Goal: Task Accomplishment & Management: Use online tool/utility

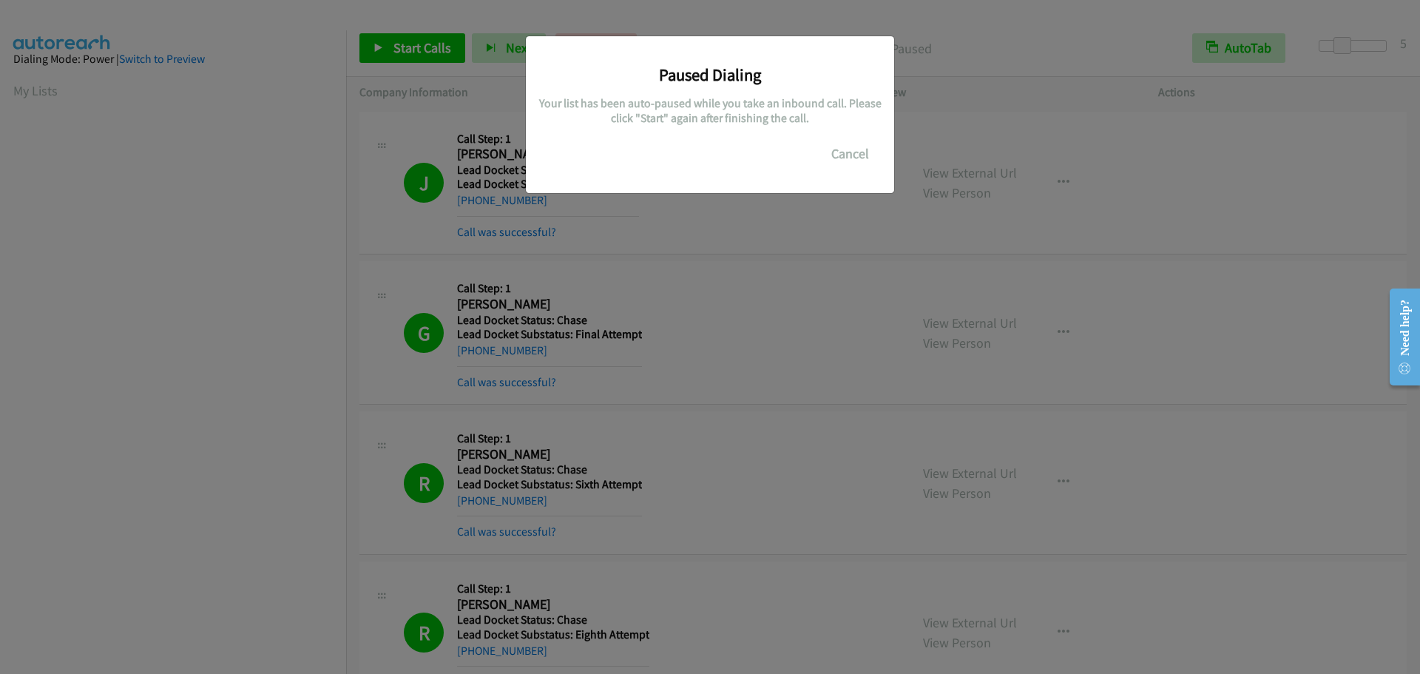
scroll to position [155, 0]
click at [860, 156] on button "Cancel" at bounding box center [850, 154] width 66 height 30
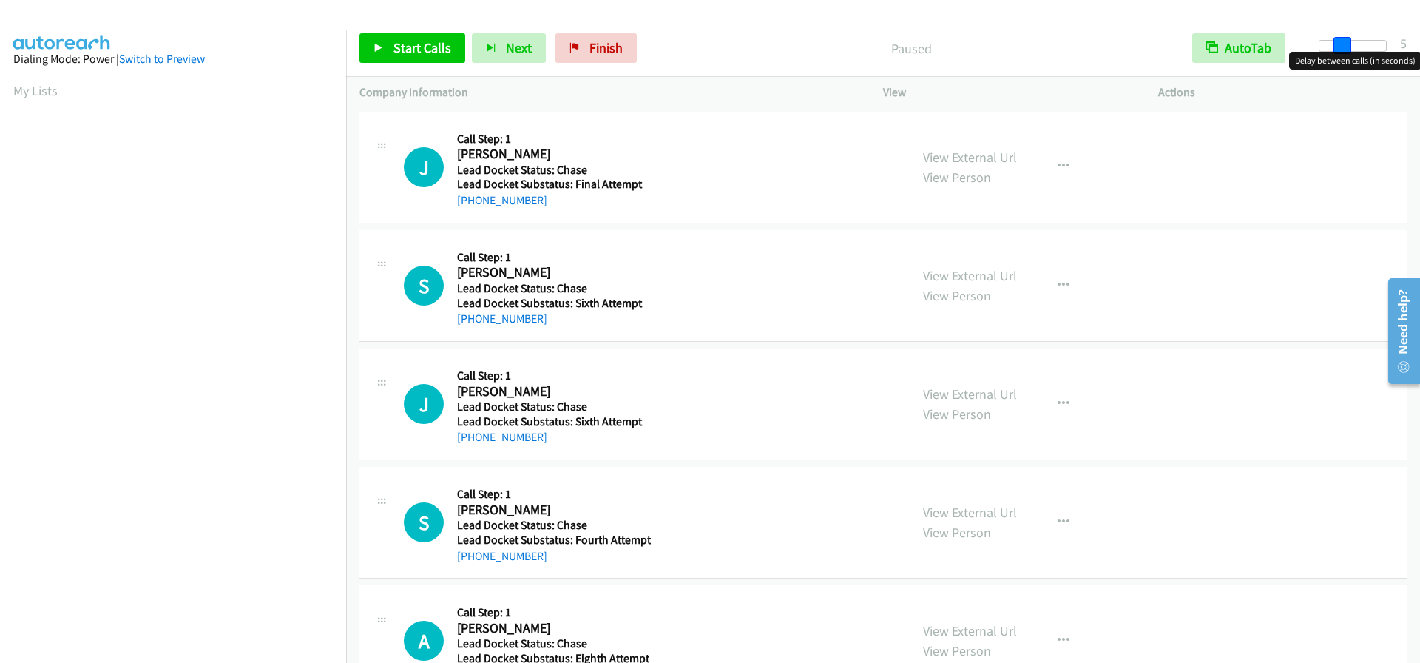
drag, startPoint x: 1314, startPoint y: 47, endPoint x: 1334, endPoint y: 47, distance: 20.0
click at [1334, 47] on span at bounding box center [1343, 46] width 18 height 18
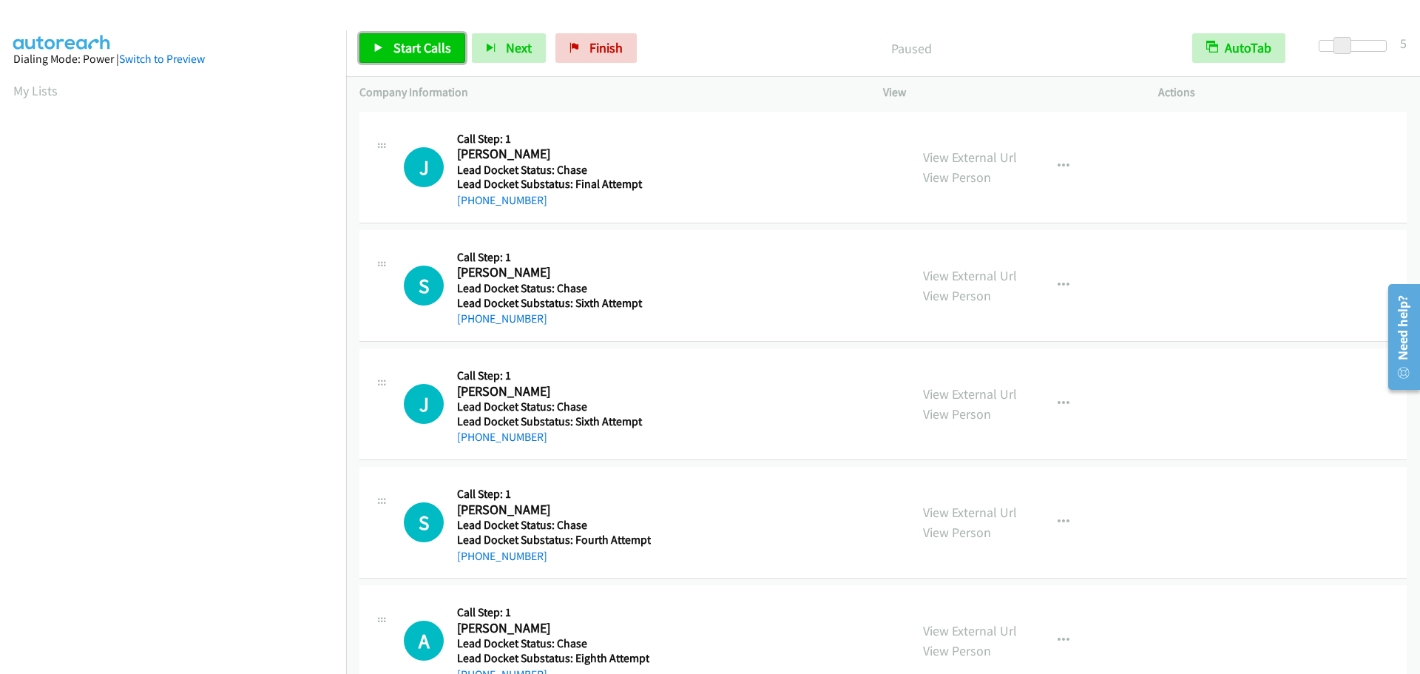
click at [405, 53] on span "Start Calls" at bounding box center [423, 47] width 58 height 17
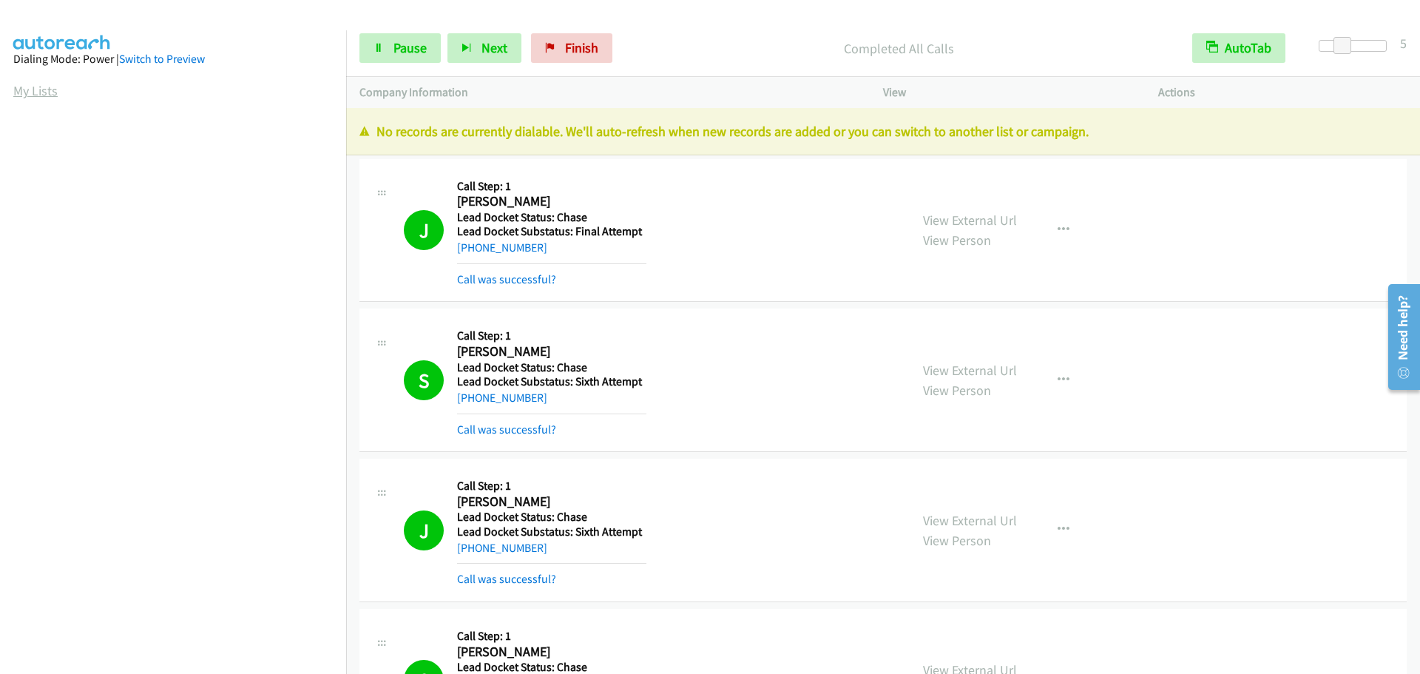
click at [35, 93] on link "My Lists" at bounding box center [35, 90] width 44 height 17
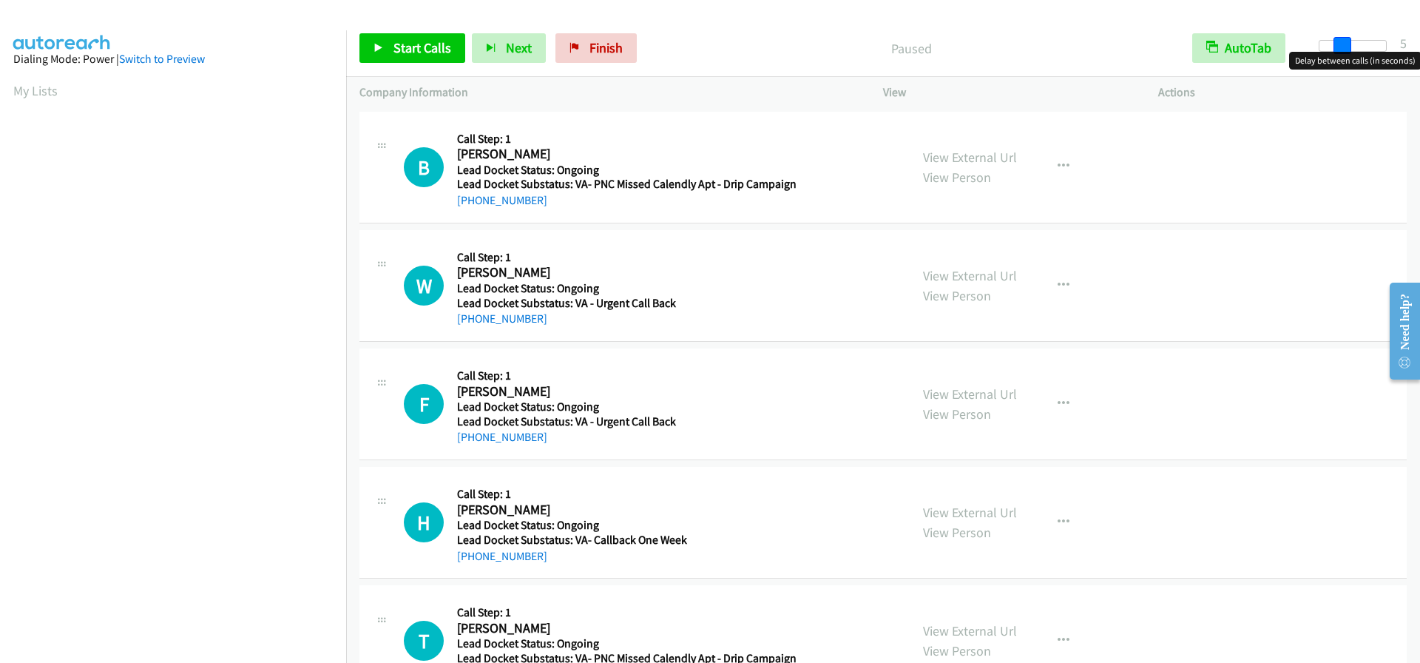
drag, startPoint x: 1317, startPoint y: 43, endPoint x: 1338, endPoint y: 42, distance: 21.5
click at [1338, 42] on span at bounding box center [1343, 46] width 18 height 18
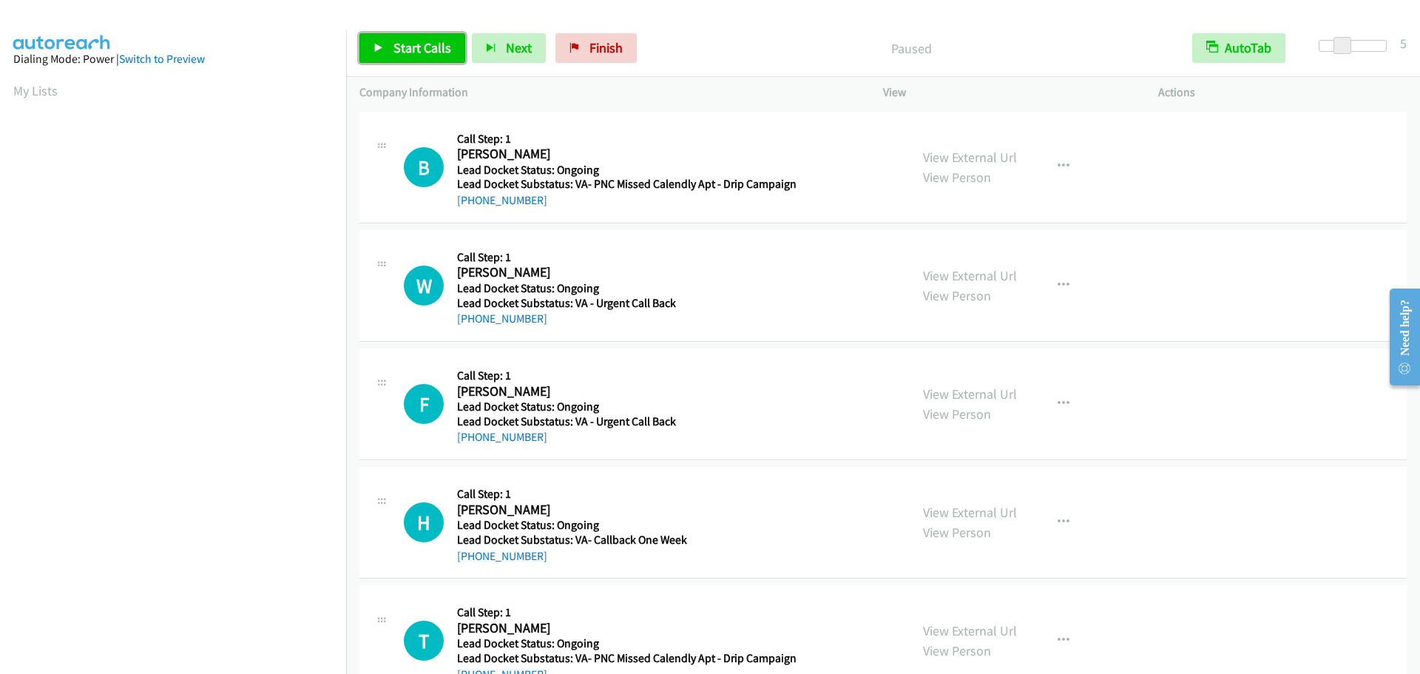
click at [408, 52] on span "Start Calls" at bounding box center [423, 47] width 58 height 17
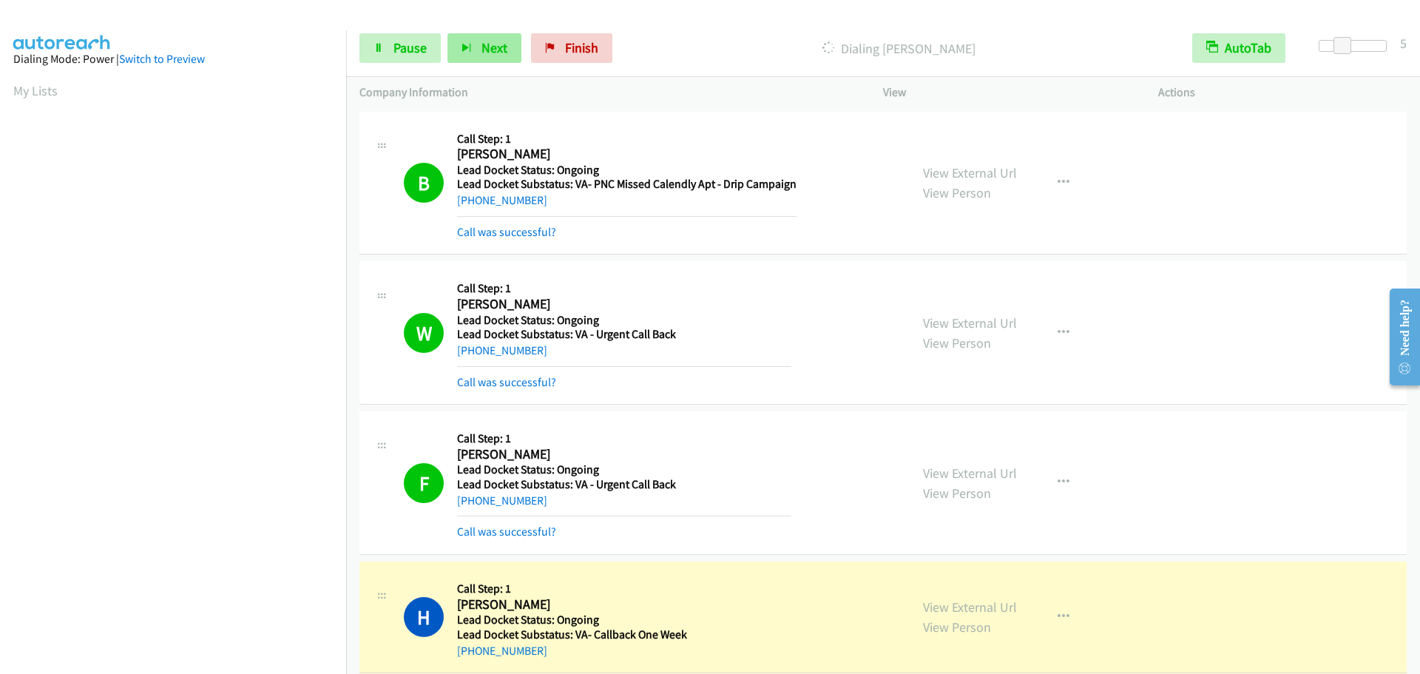
scroll to position [156, 0]
click at [417, 59] on link "Pause" at bounding box center [399, 48] width 81 height 30
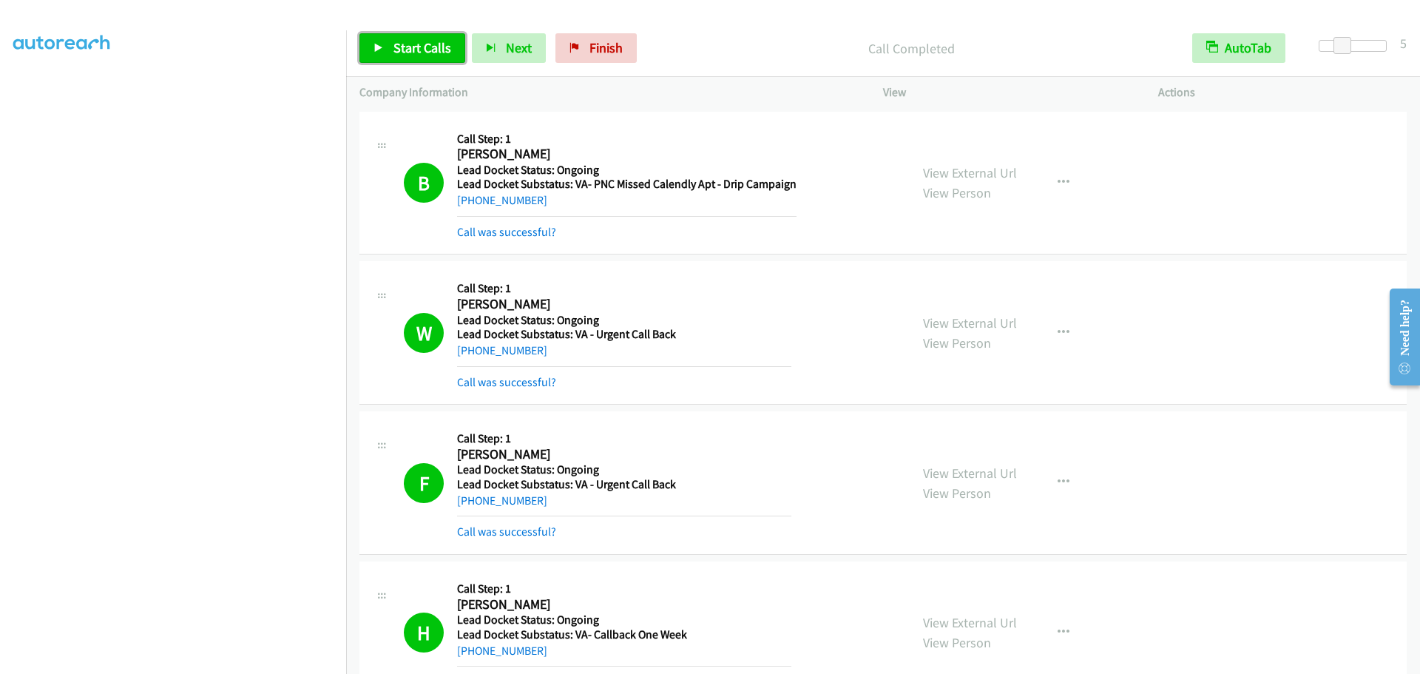
click at [402, 53] on span "Start Calls" at bounding box center [423, 47] width 58 height 17
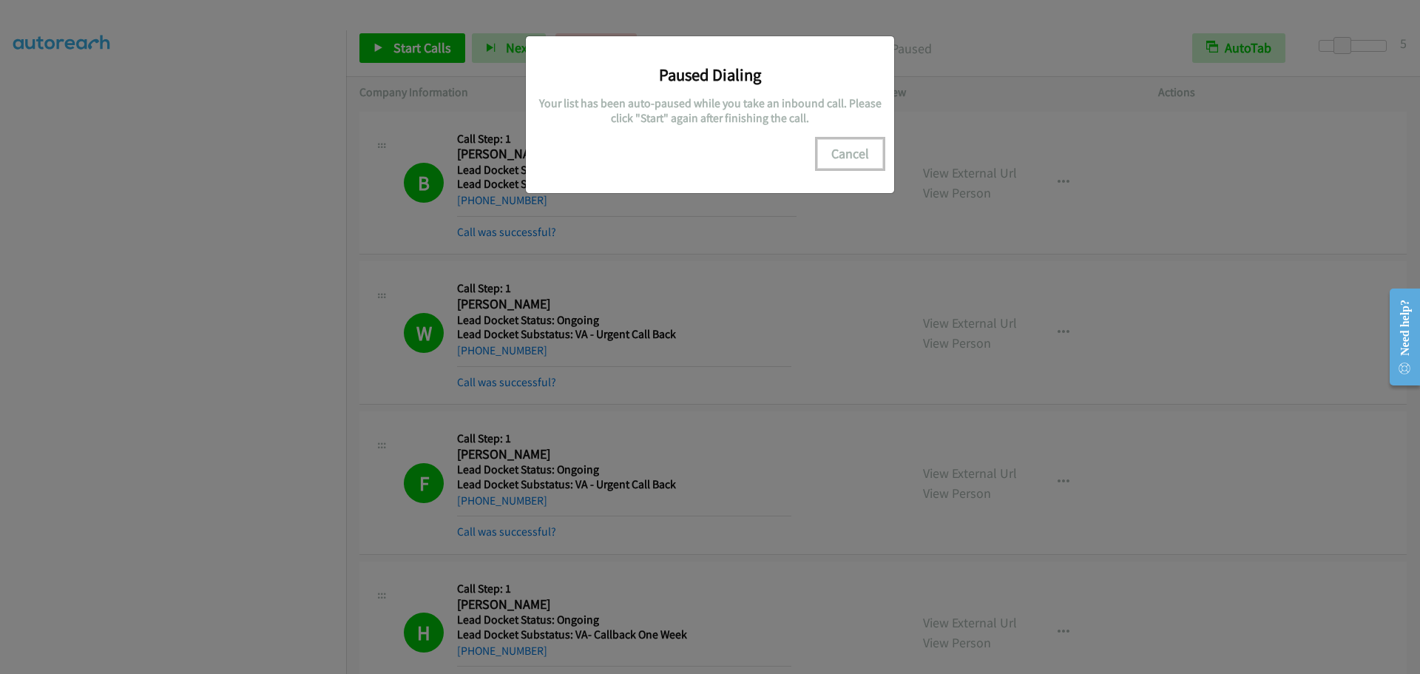
click at [855, 161] on button "Cancel" at bounding box center [850, 154] width 66 height 30
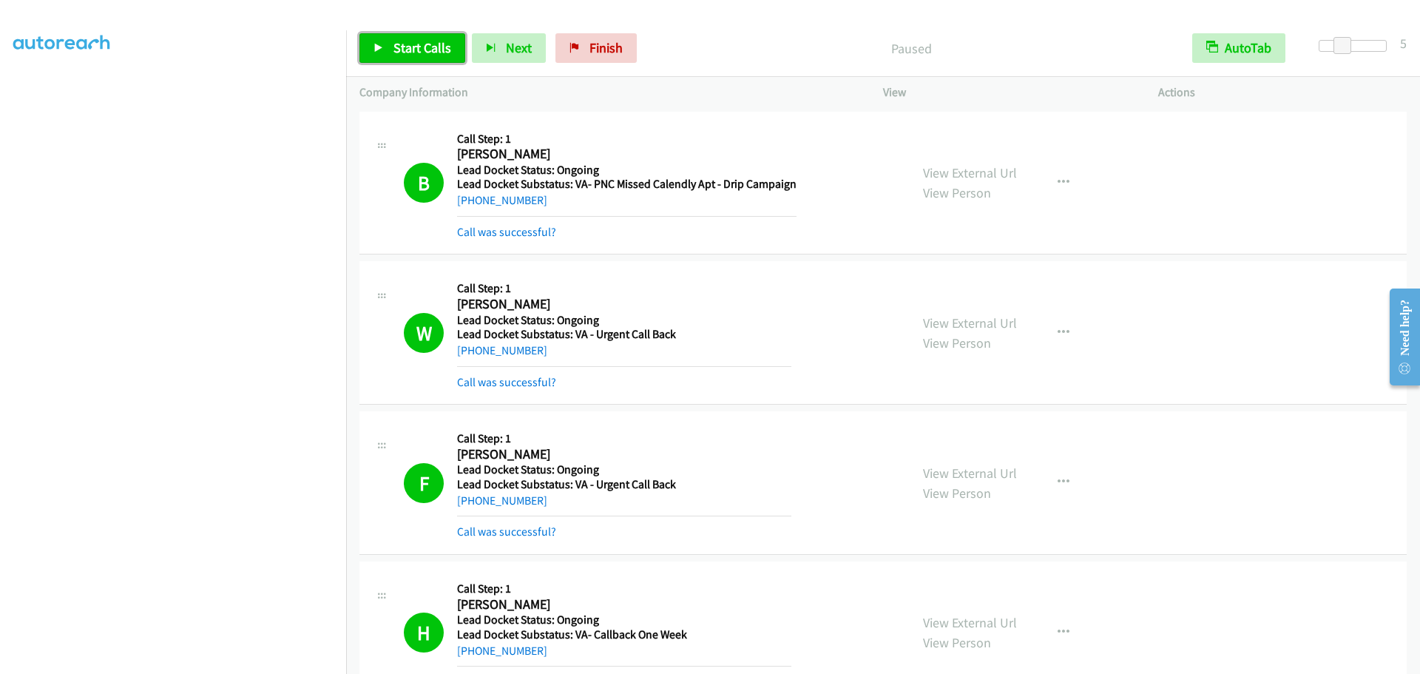
click at [422, 51] on span "Start Calls" at bounding box center [423, 47] width 58 height 17
click at [402, 43] on span "Pause" at bounding box center [410, 47] width 33 height 17
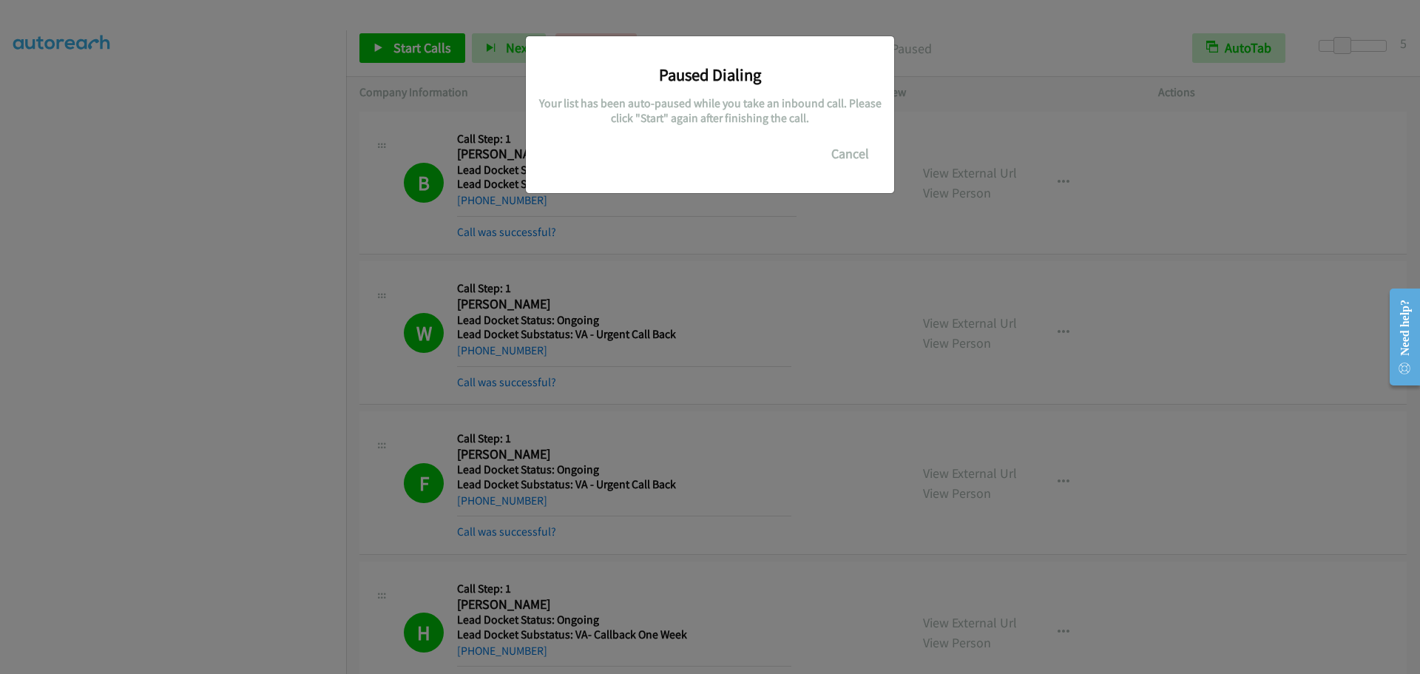
click at [658, 141] on div "Paused Dialing Your list has been auto-paused while you take an inbound call. P…" at bounding box center [710, 107] width 346 height 121
click at [871, 159] on button "Cancel" at bounding box center [850, 154] width 66 height 30
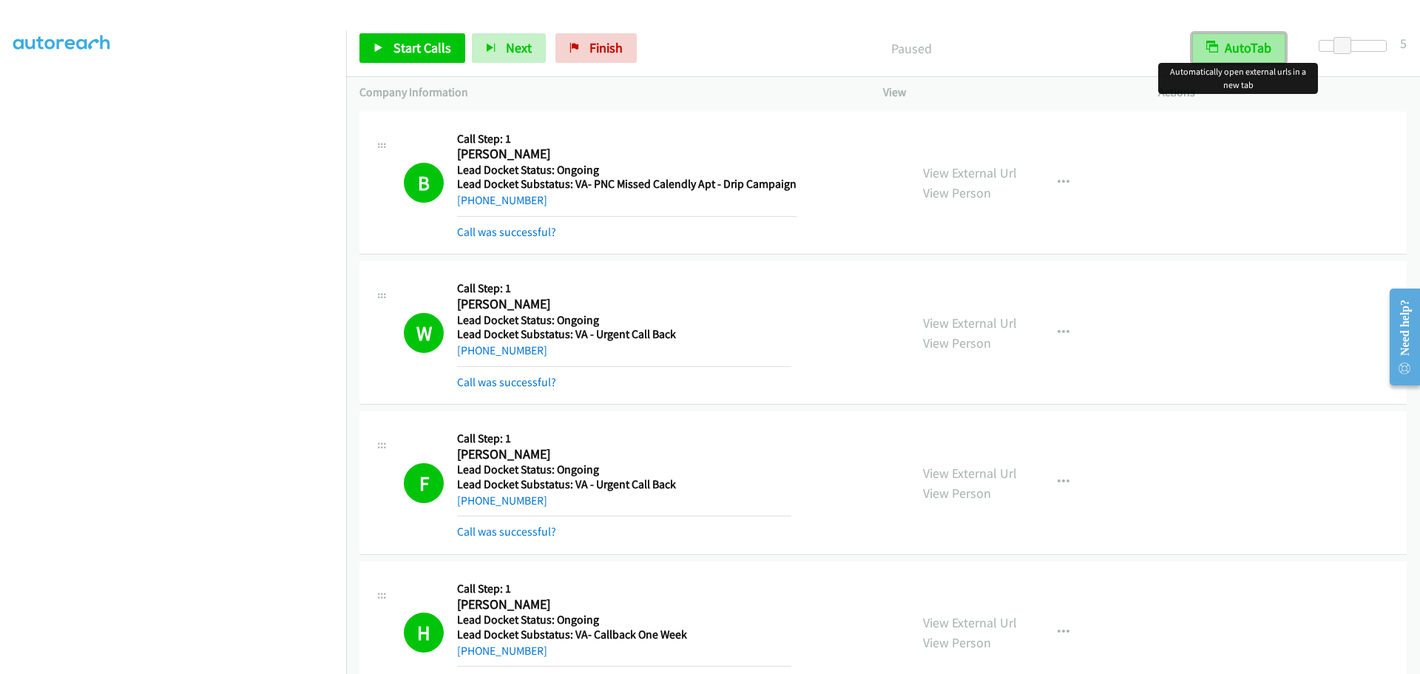
click at [1220, 54] on button "AutoTab" at bounding box center [1238, 48] width 93 height 30
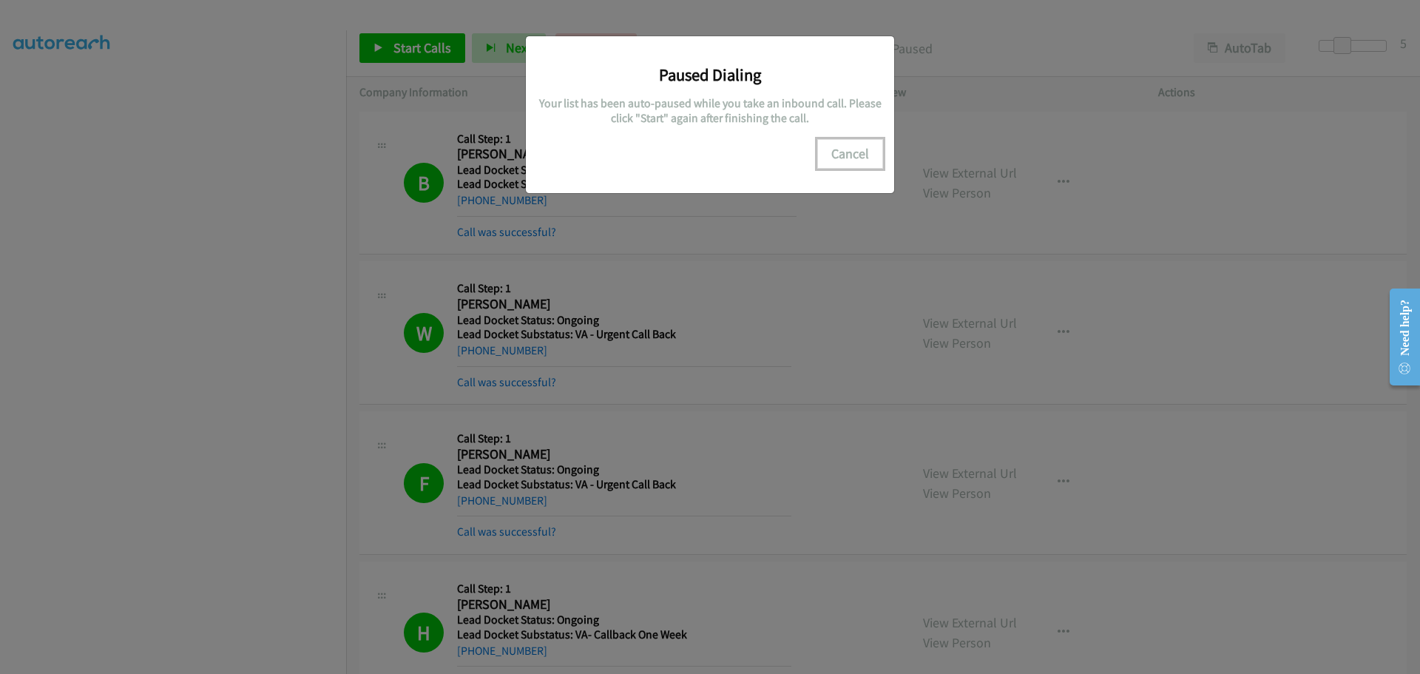
click at [856, 160] on button "Cancel" at bounding box center [850, 154] width 66 height 30
